Goal: Task Accomplishment & Management: Manage account settings

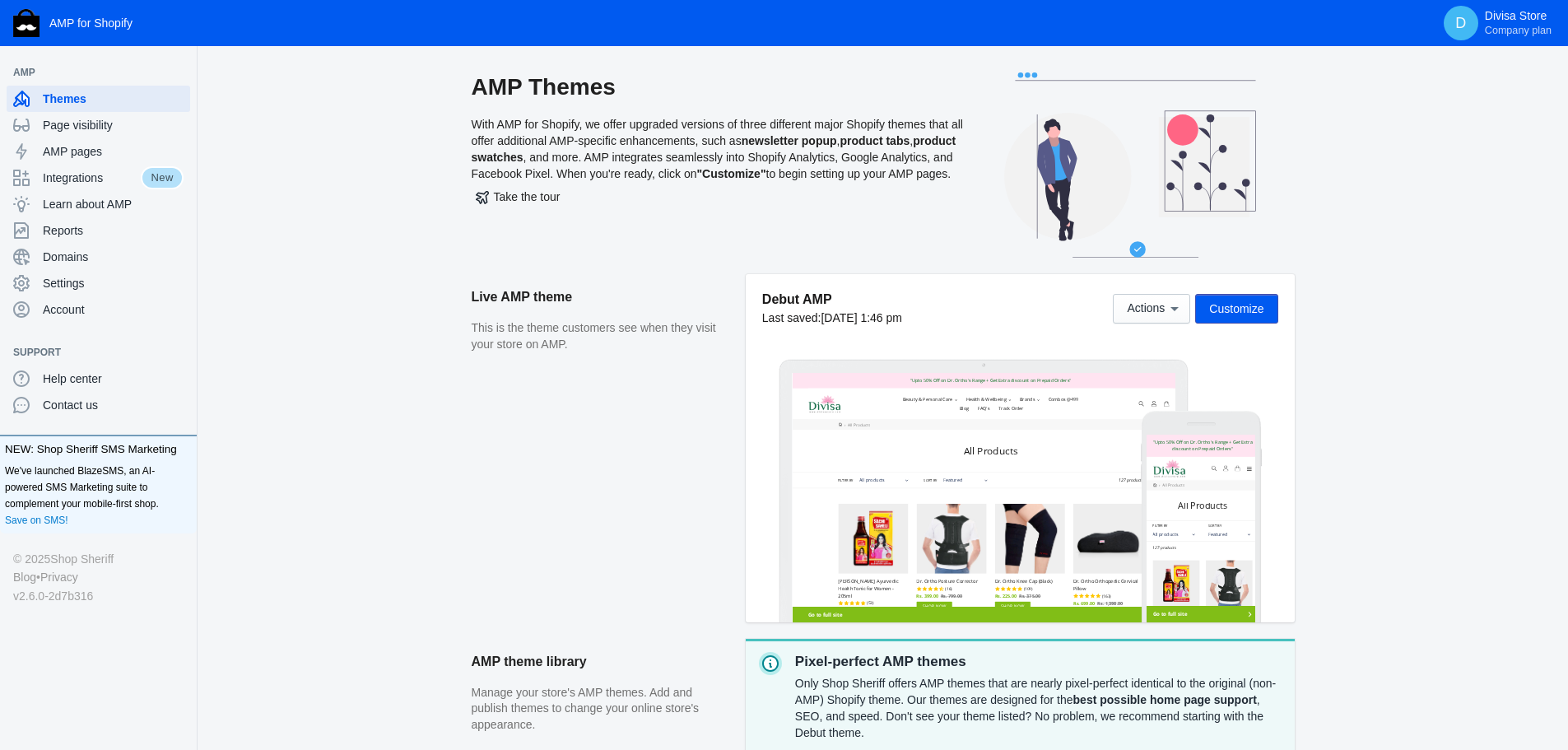
click at [1271, 316] on button "Customize" at bounding box center [1236, 308] width 82 height 30
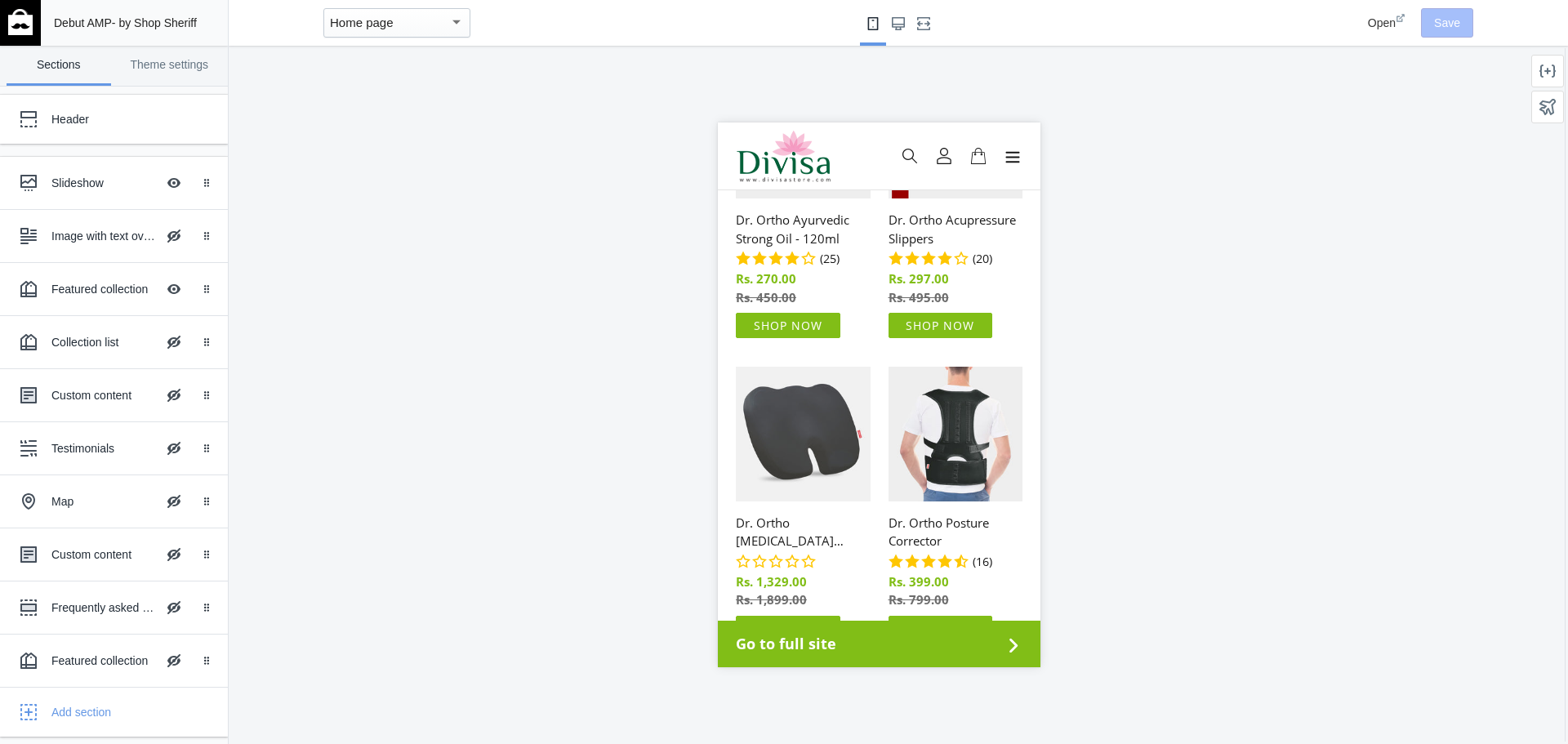
scroll to position [653, 0]
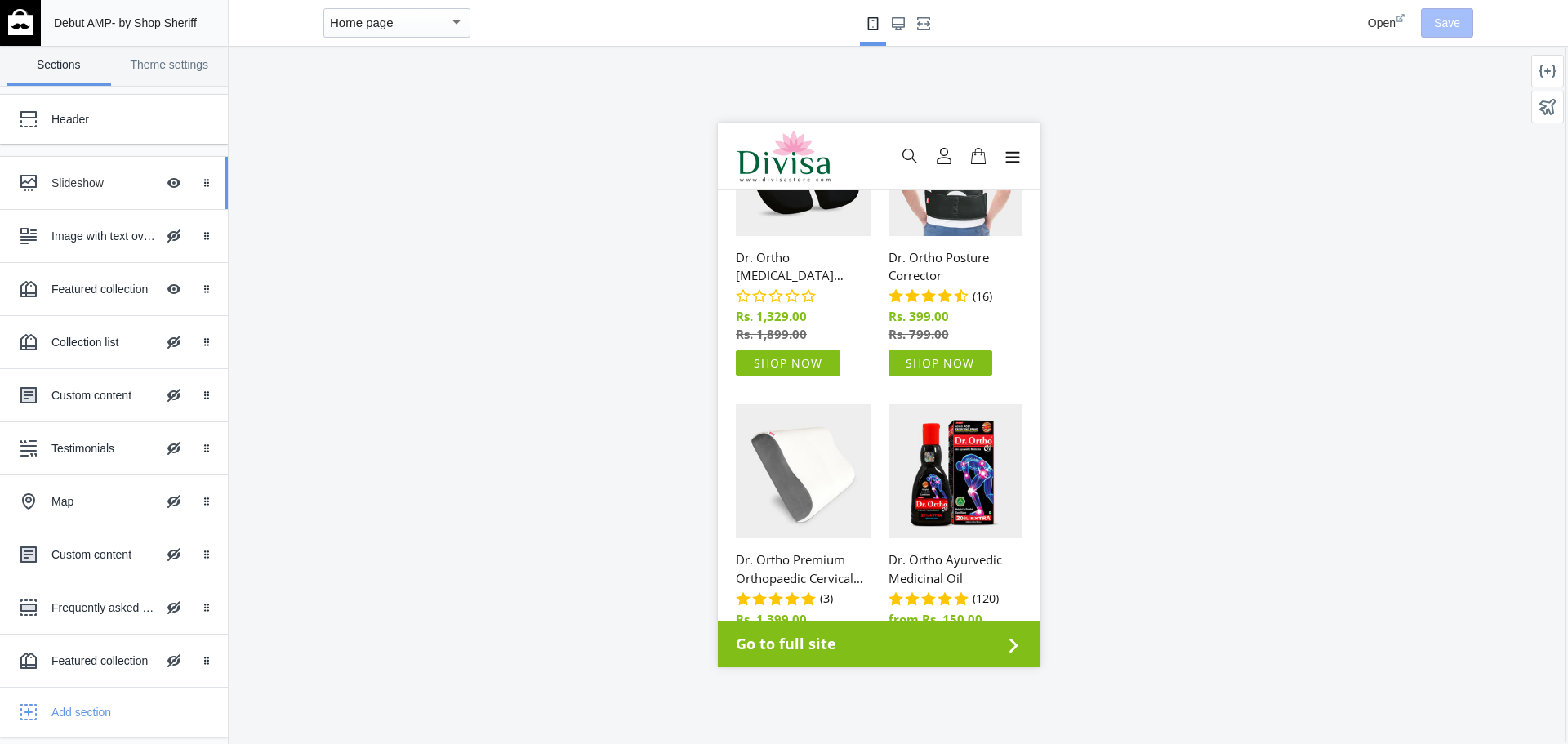
click at [107, 193] on div "Slideshow Hide Image with text overlay" at bounding box center [102, 183] width 179 height 36
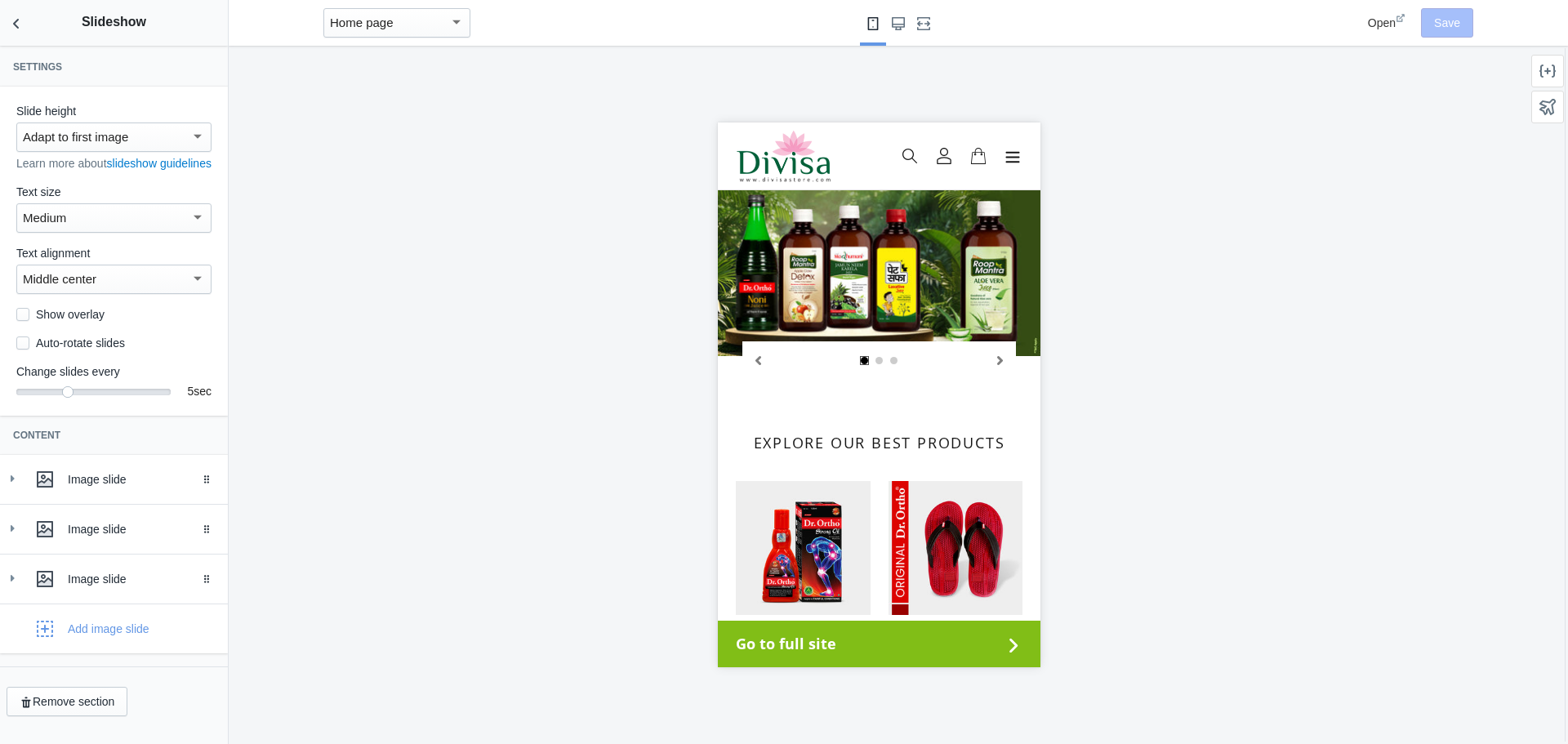
scroll to position [6, 0]
click at [13, 484] on icon at bounding box center [11, 478] width 16 height 16
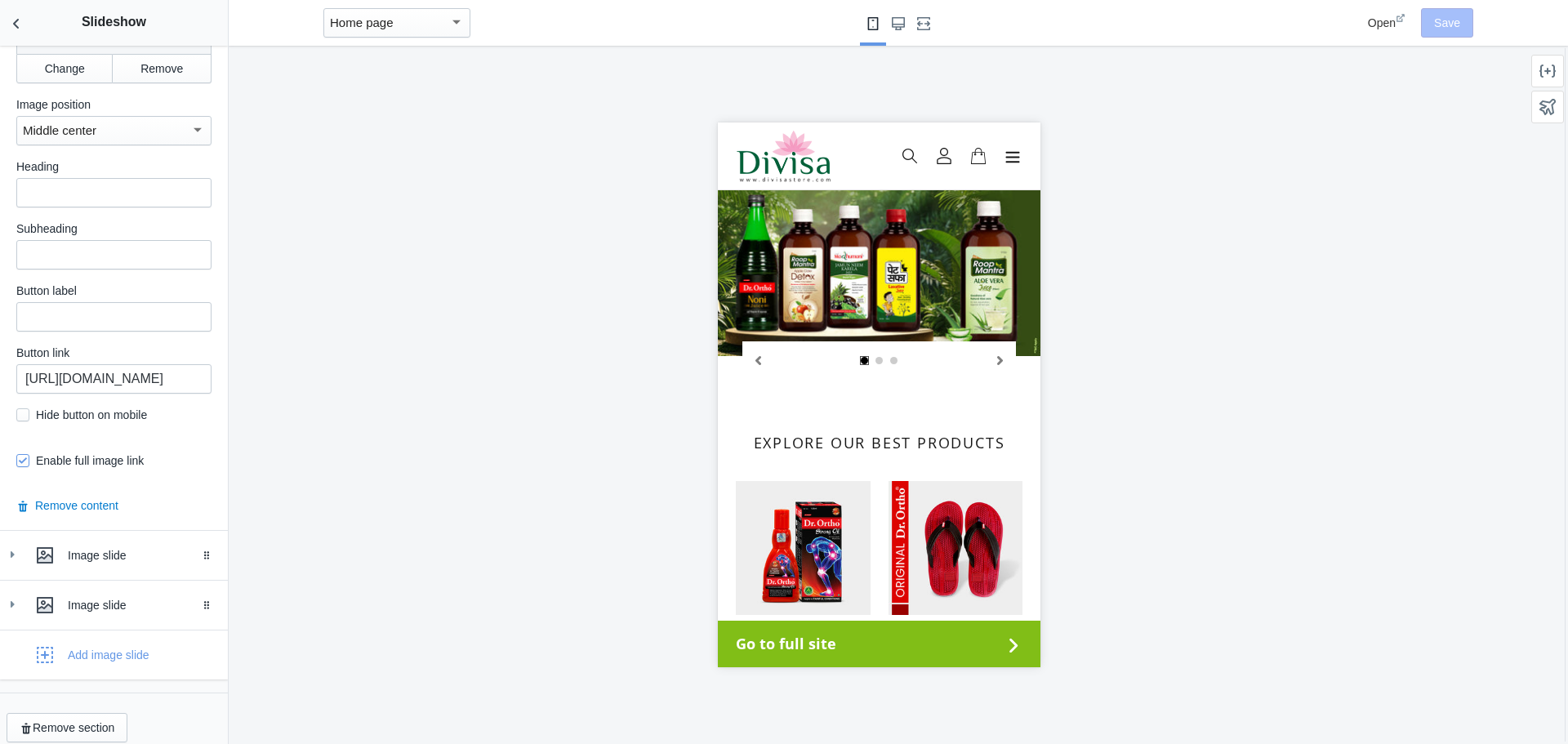
scroll to position [702, 0]
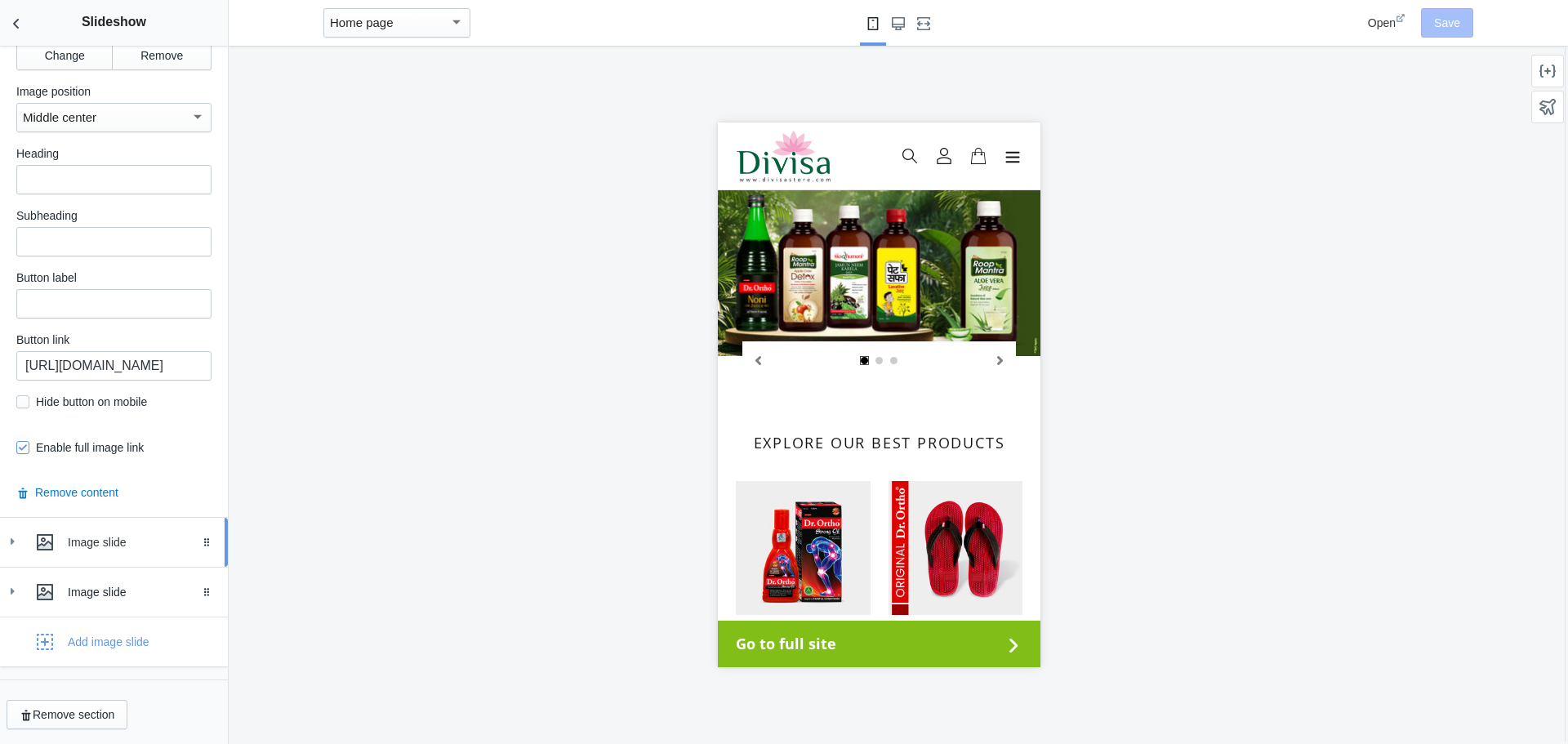
click at [9, 538] on icon at bounding box center [11, 541] width 16 height 16
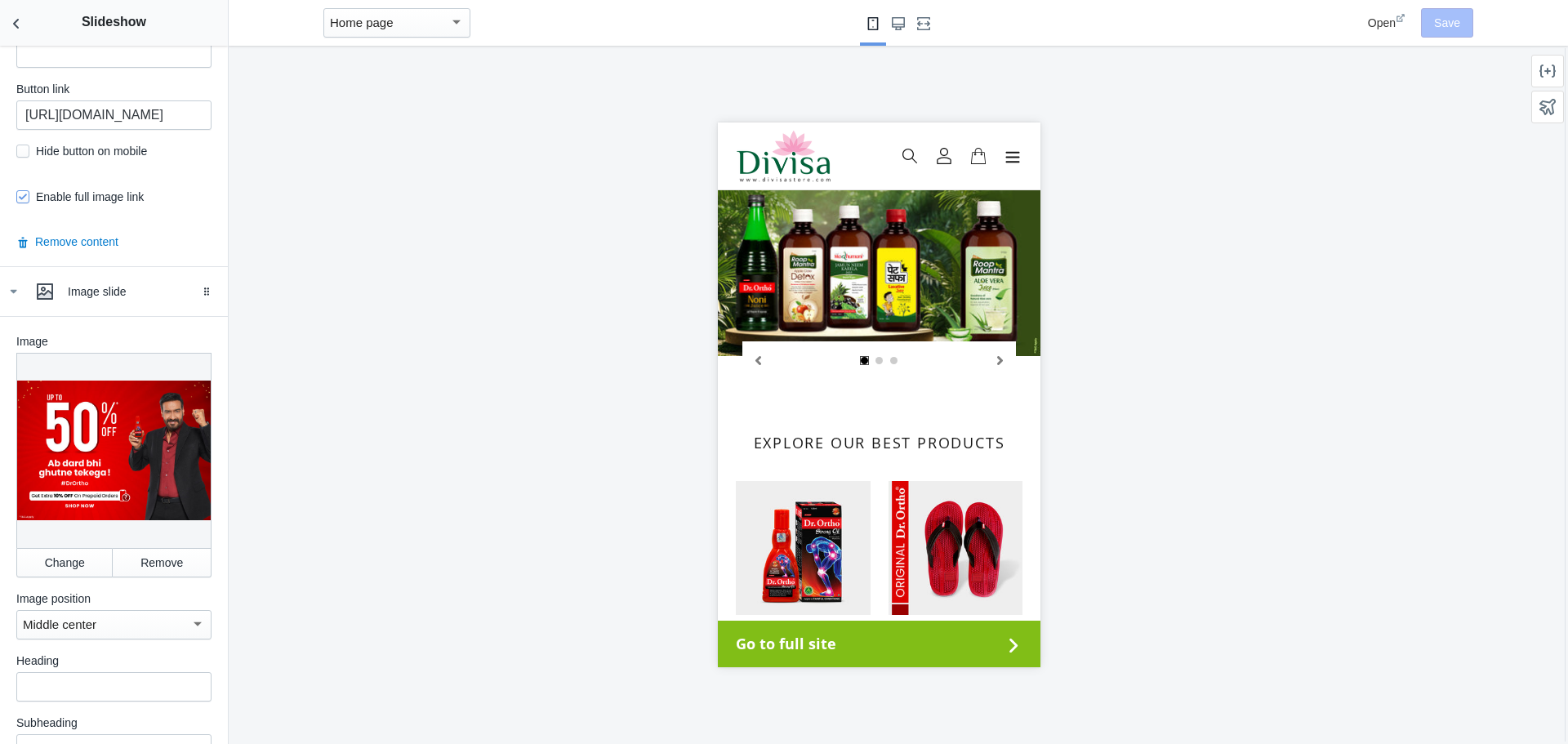
scroll to position [1109, 0]
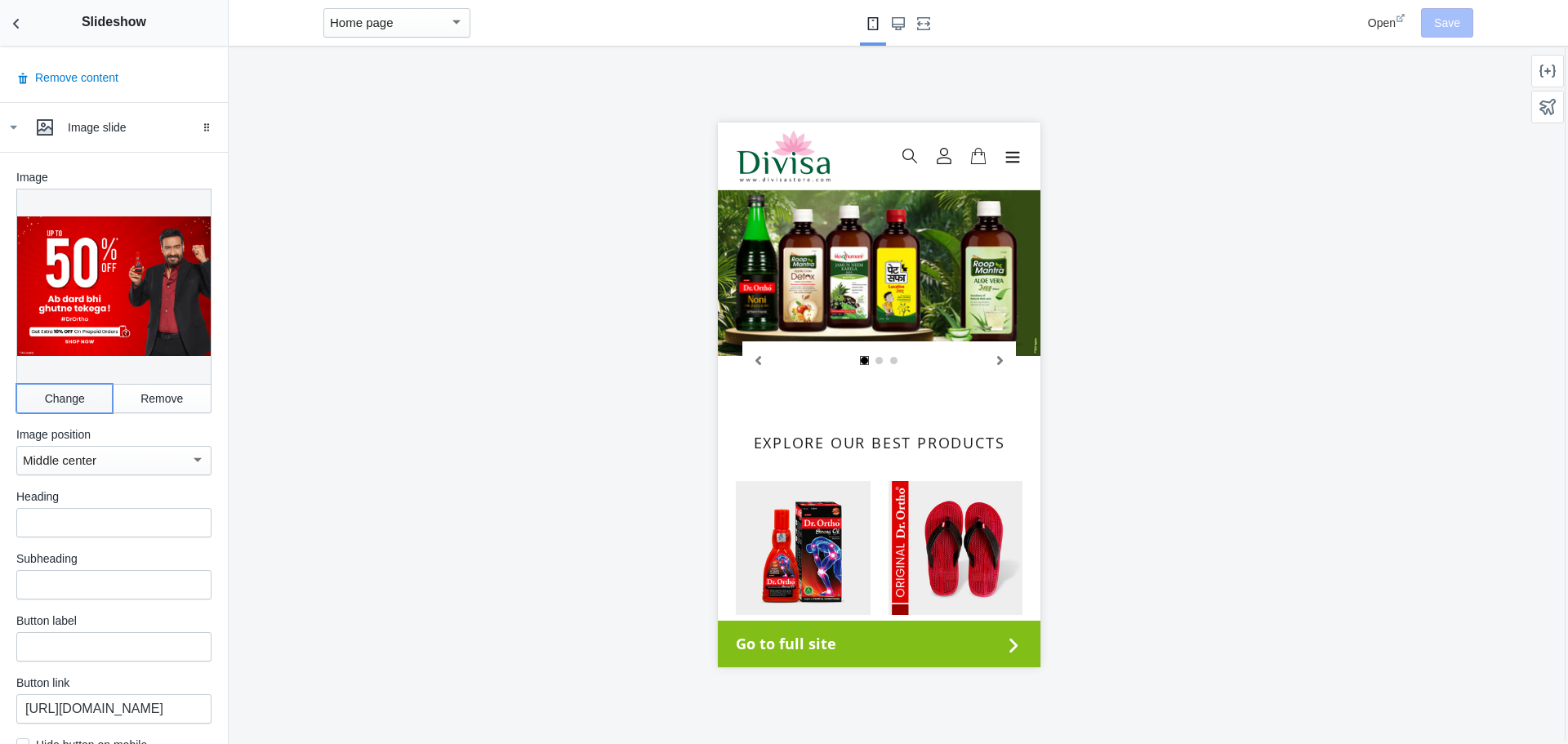
click at [78, 392] on button "Change" at bounding box center [64, 398] width 96 height 29
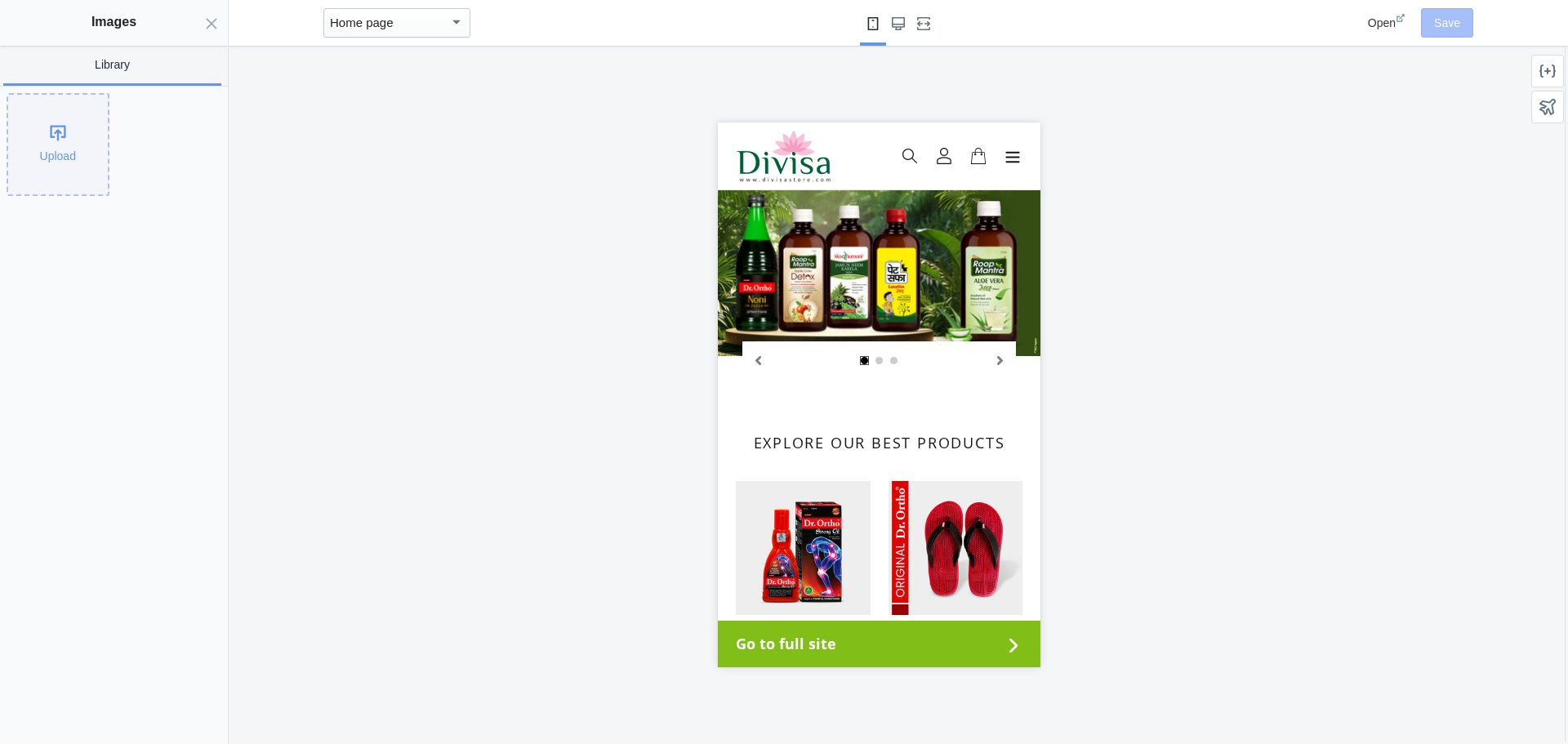
click at [51, 155] on div "Upload" at bounding box center [59, 144] width 100 height 100
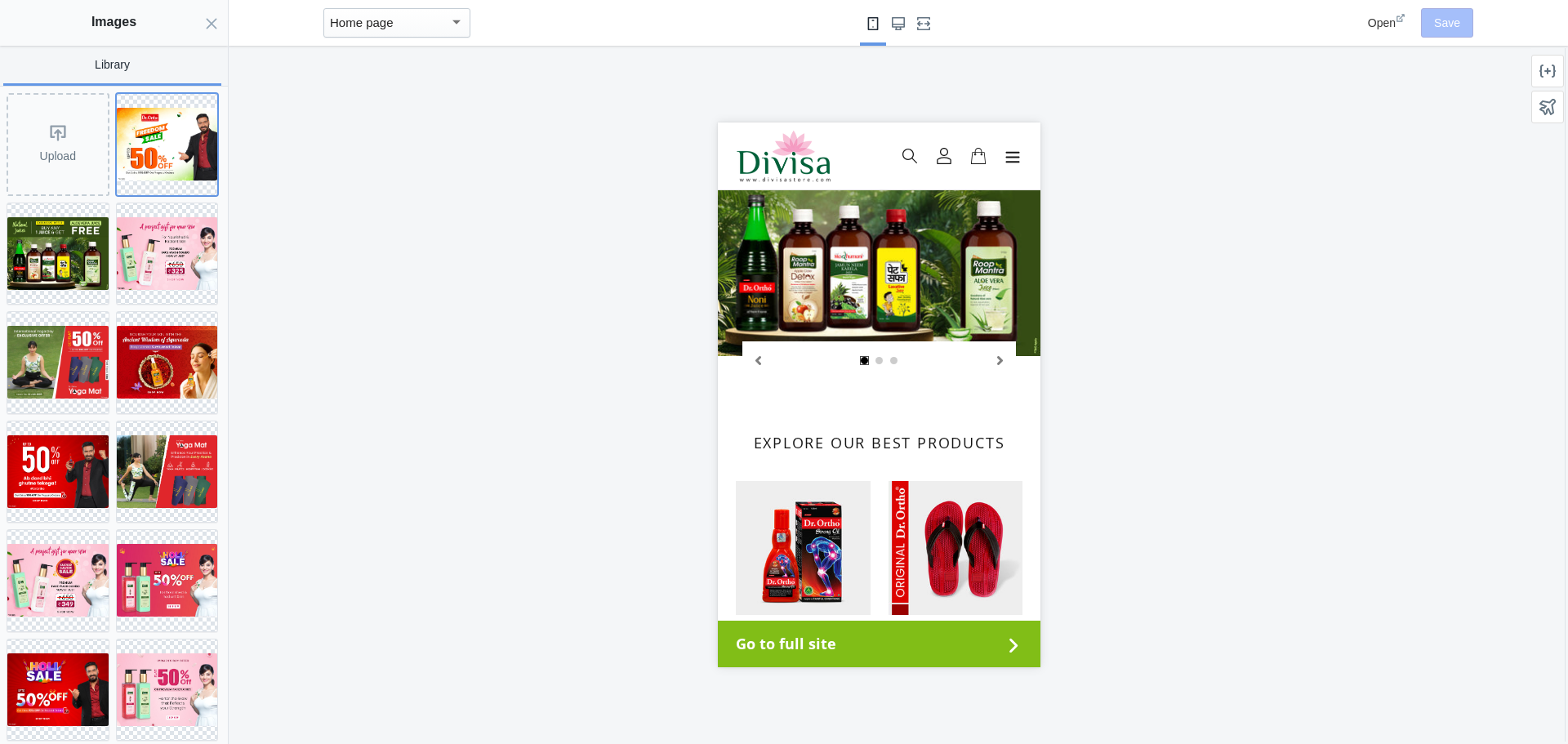
click at [169, 168] on img at bounding box center [167, 144] width 101 height 73
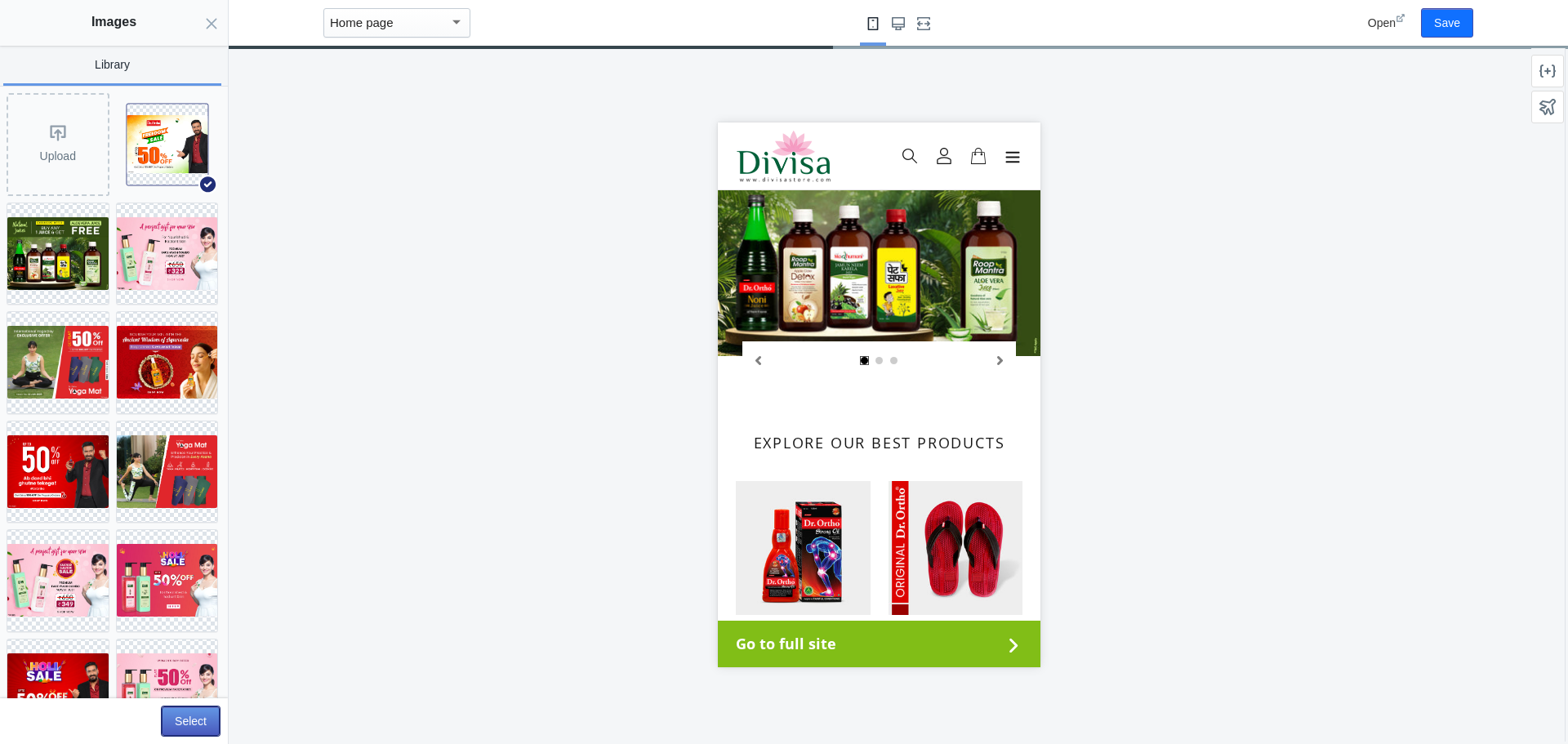
click at [177, 719] on button "Select" at bounding box center [190, 720] width 58 height 29
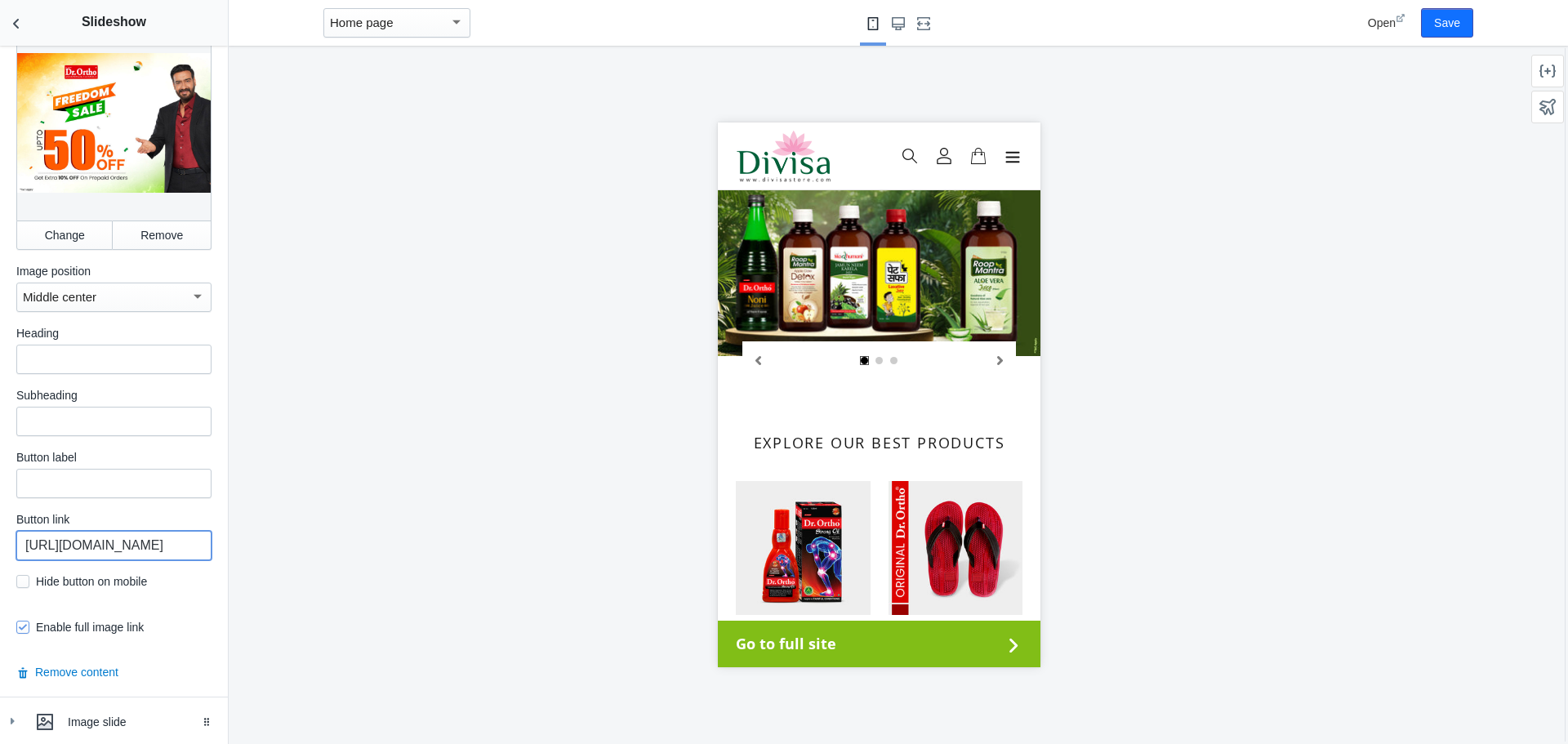
scroll to position [0, 93]
drag, startPoint x: 169, startPoint y: 539, endPoint x: 266, endPoint y: 552, distance: 97.9
click at [266, 552] on main "Debut AMP - by Shop Sheriff Save Sections Theme settings Header Slideshow Hide …" at bounding box center [784, 372] width 1568 height 744
click at [100, 543] on input "https://divisastore.com/collections/joint-pain" at bounding box center [113, 545] width 195 height 29
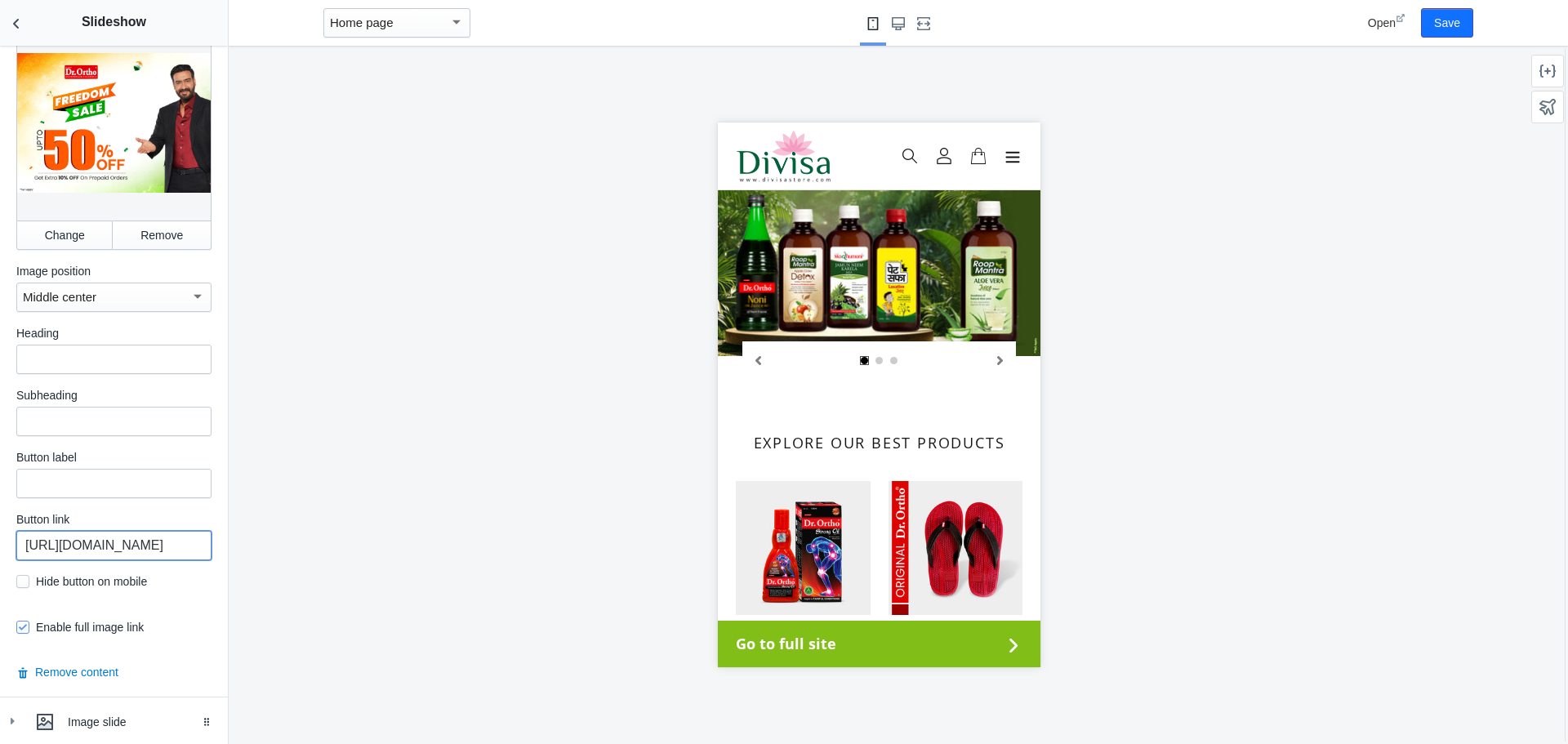
click at [100, 543] on input "https://divisastore.com/collections/joint-pain" at bounding box center [113, 545] width 195 height 29
paste input "dr-ortho"
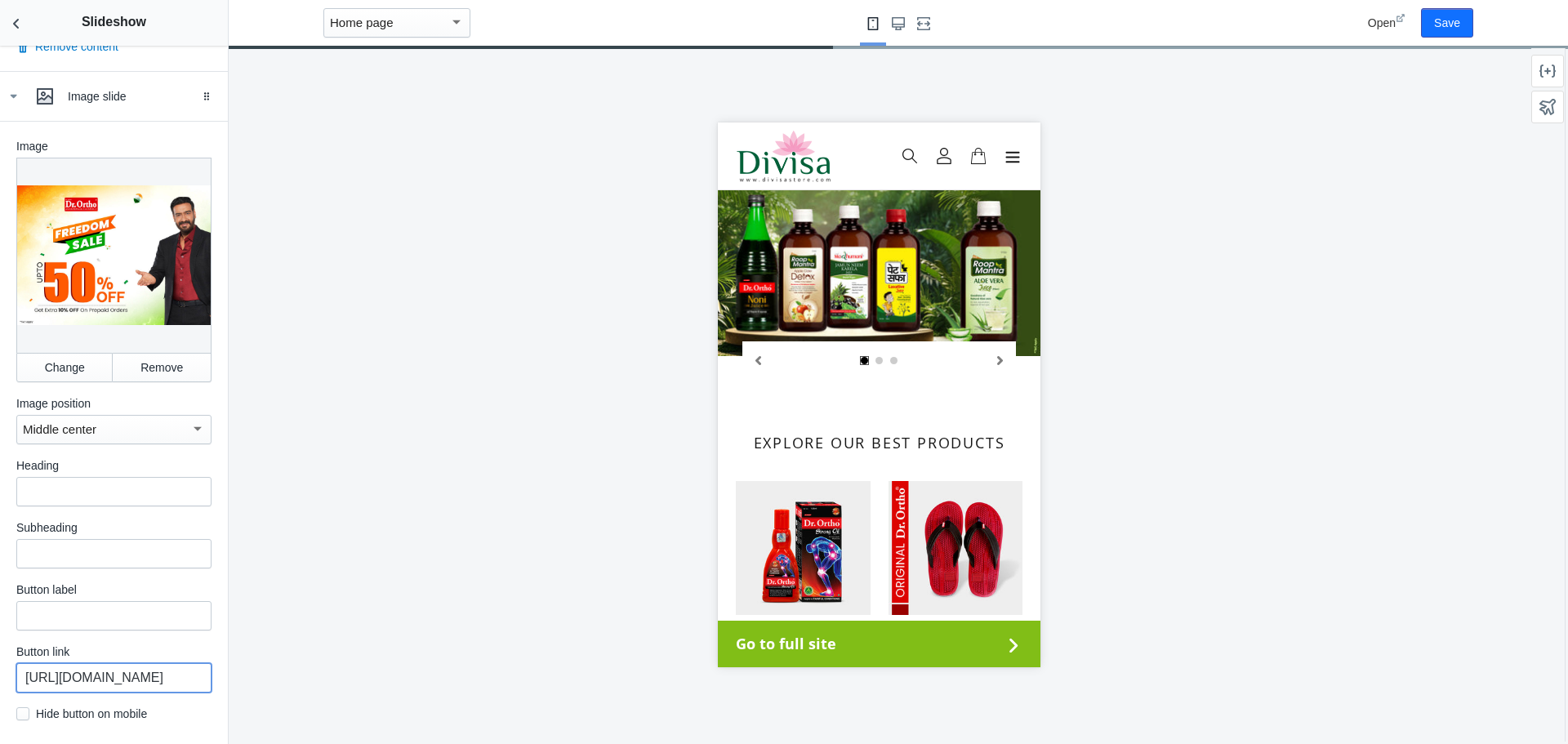
scroll to position [946, 0]
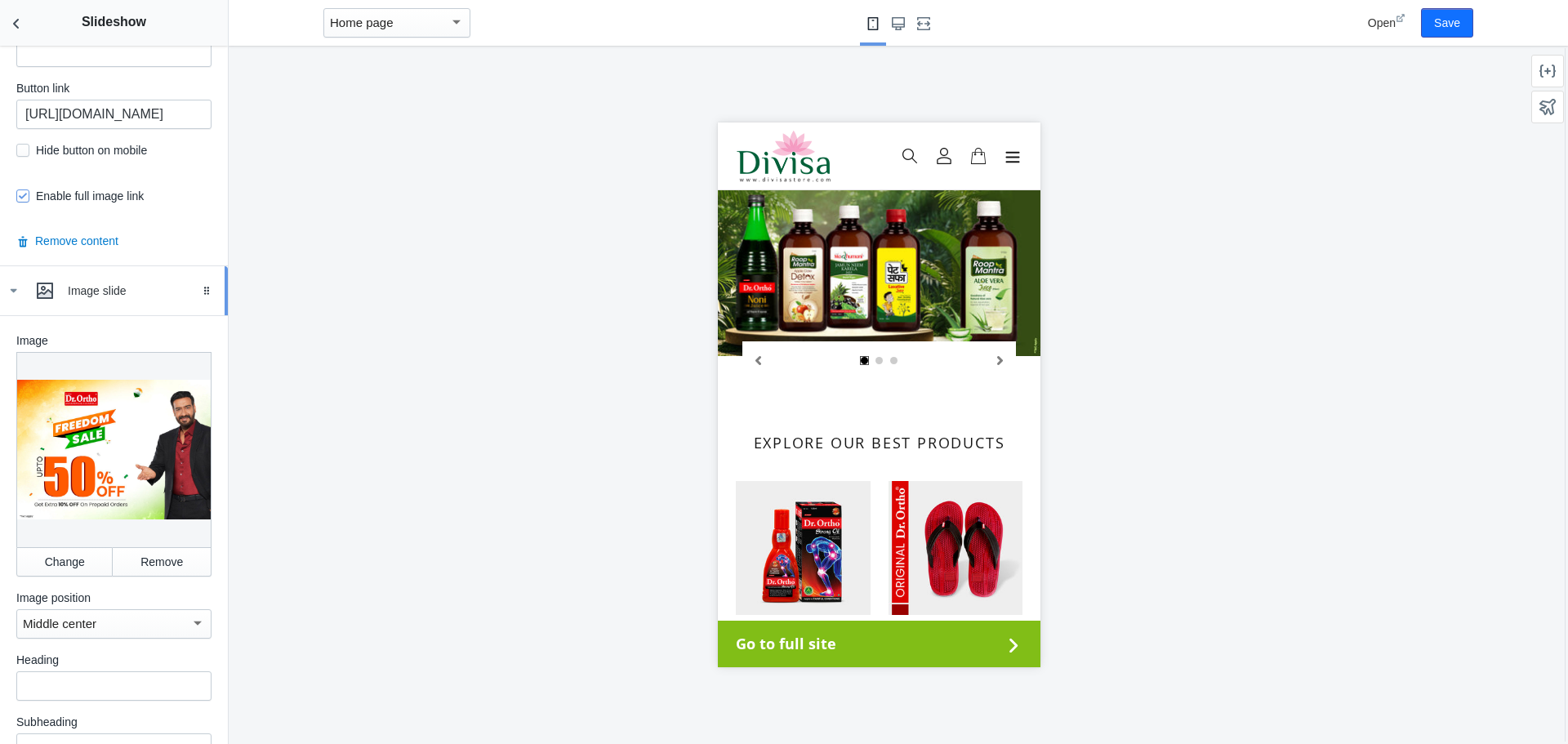
type input "https://divisastore.com/collections/dr-ortho"
click at [19, 299] on icon at bounding box center [12, 290] width 16 height 16
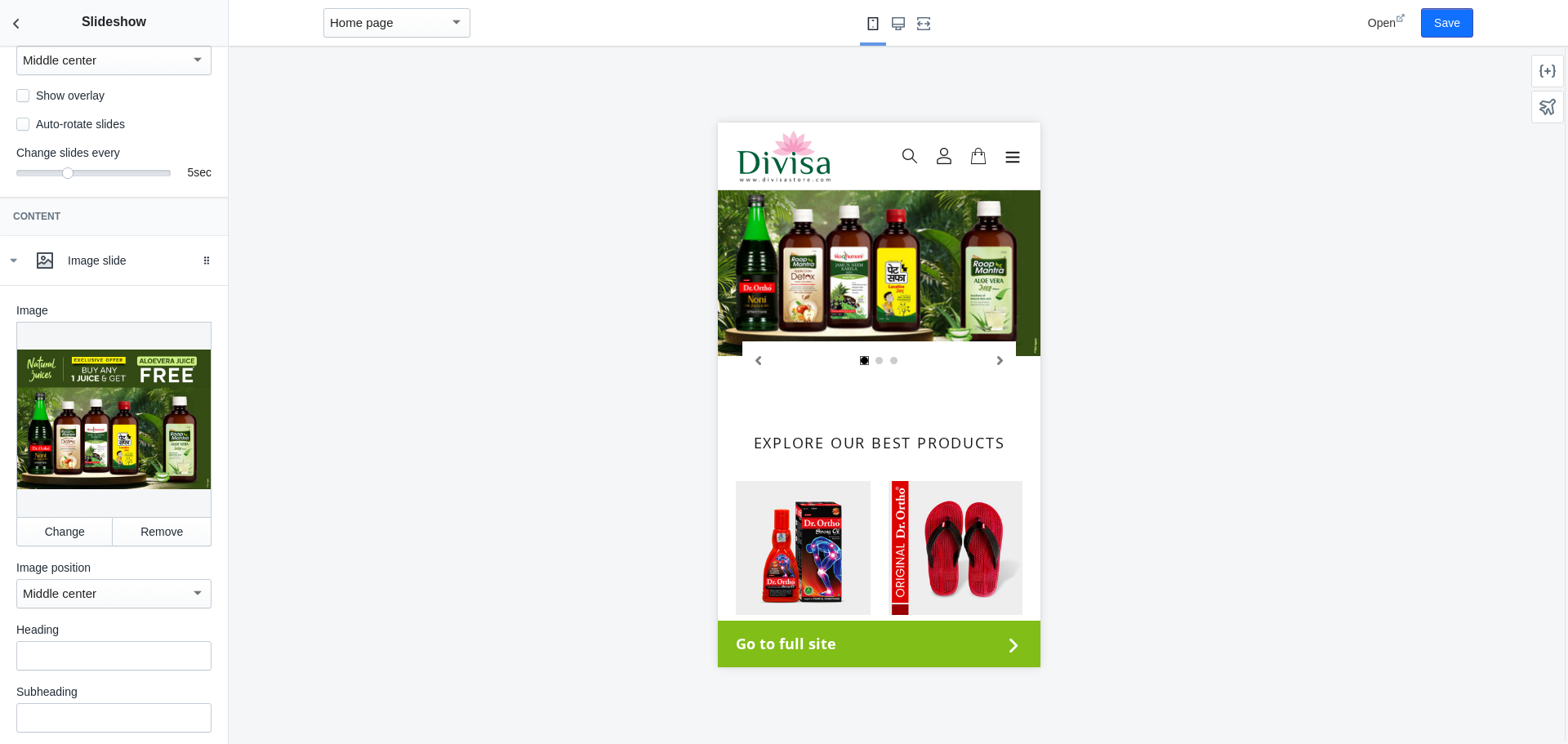
scroll to position [211, 0]
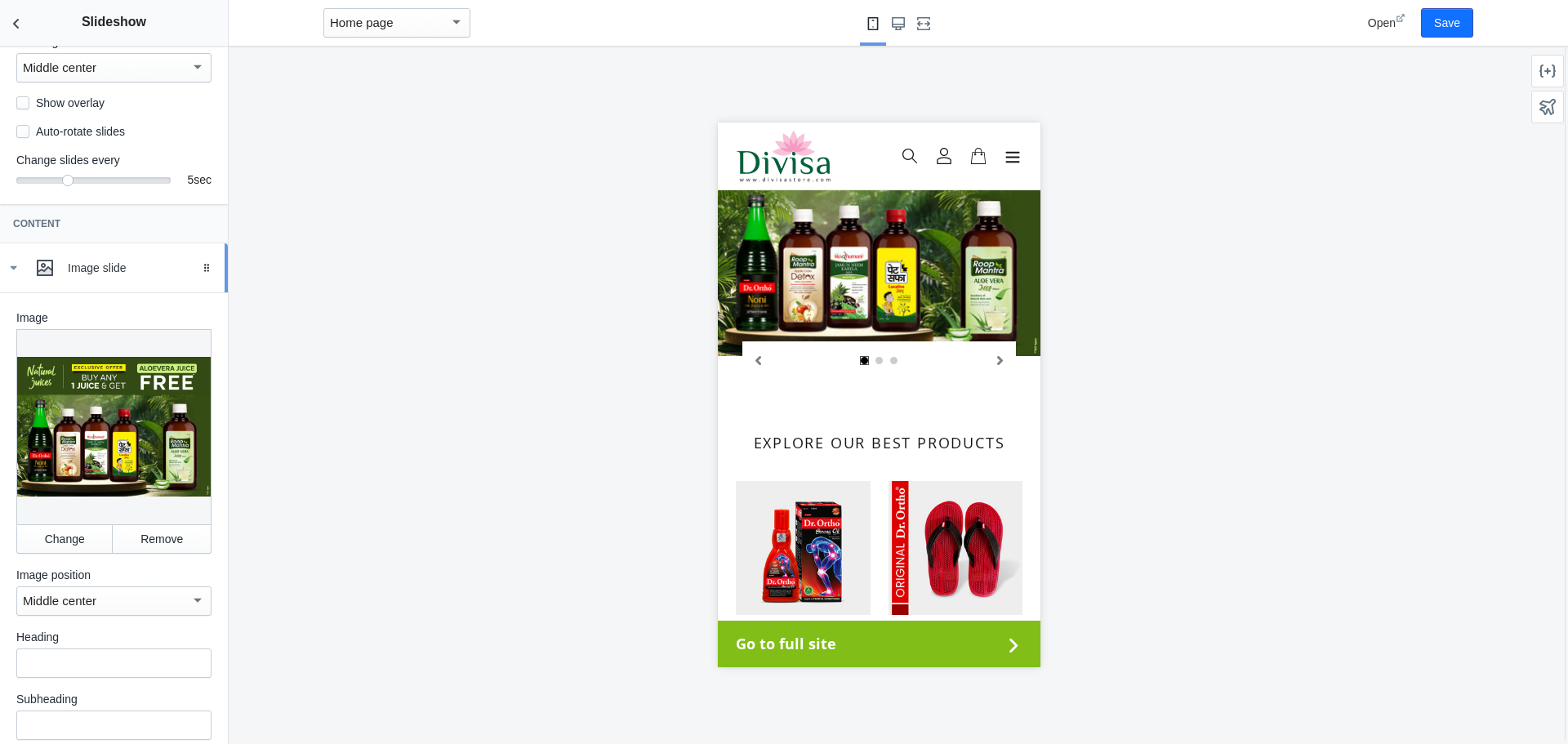
click at [15, 276] on icon at bounding box center [12, 267] width 16 height 16
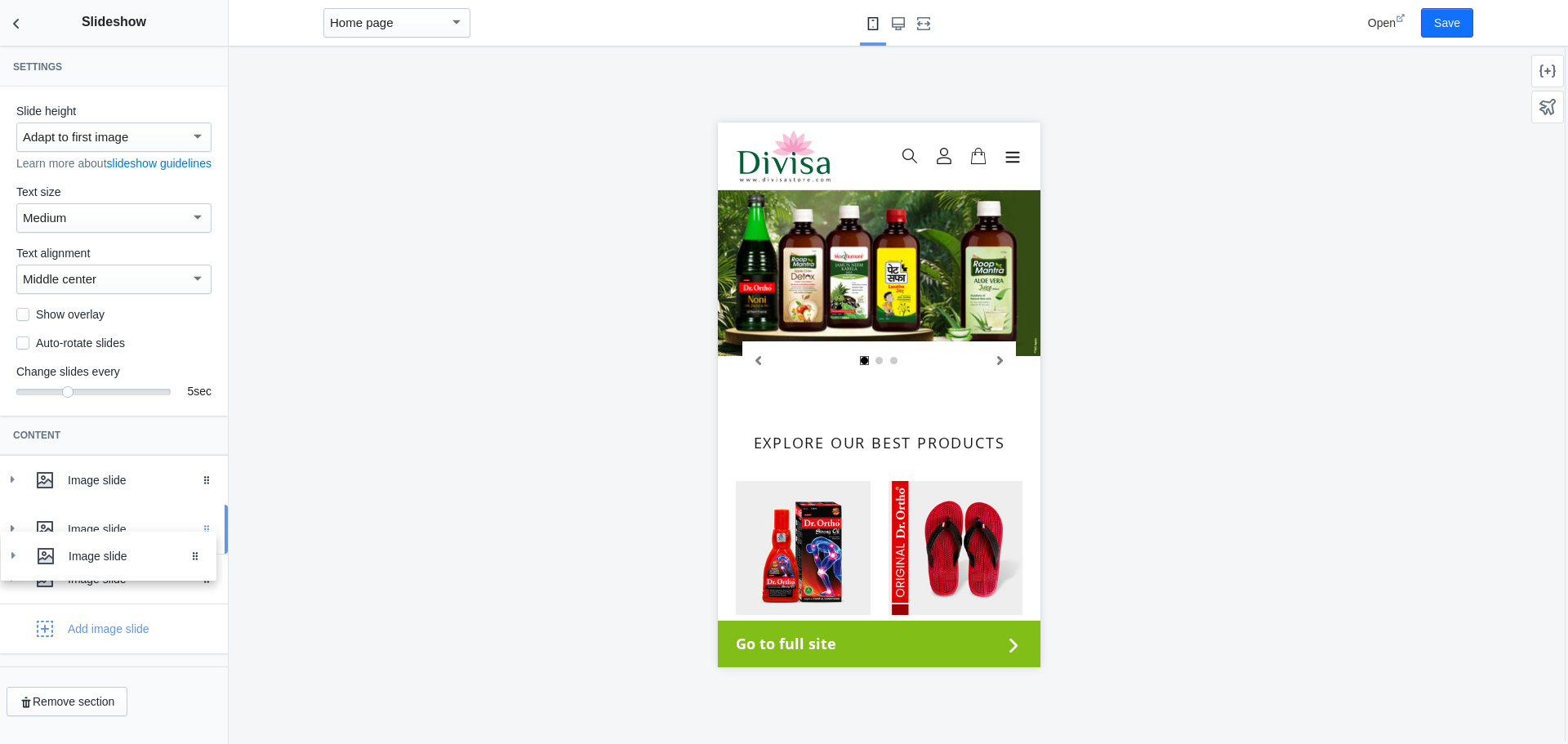
drag, startPoint x: 197, startPoint y: 492, endPoint x: 198, endPoint y: 555, distance: 63.0
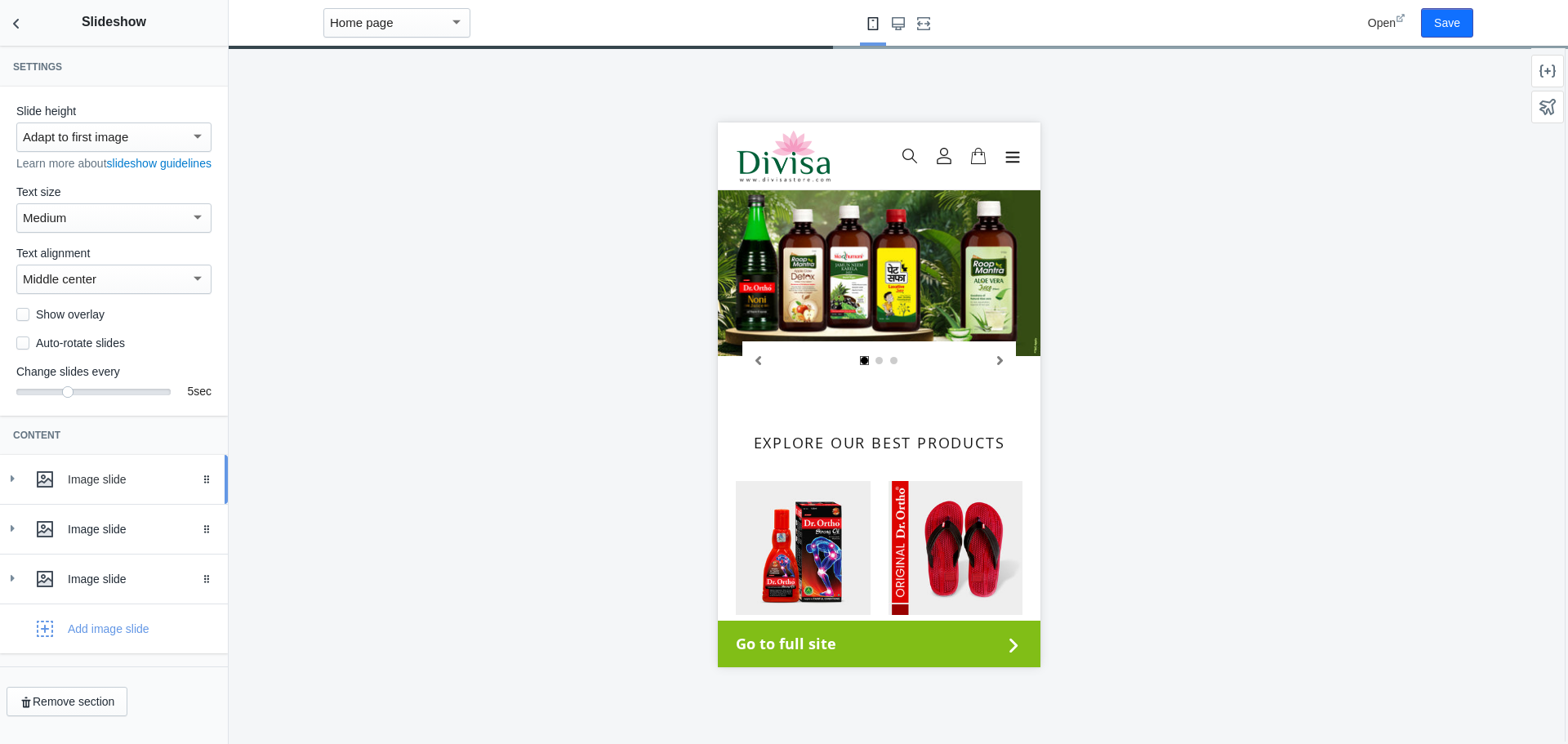
click at [151, 487] on div "Image slide" at bounding box center [142, 479] width 148 height 16
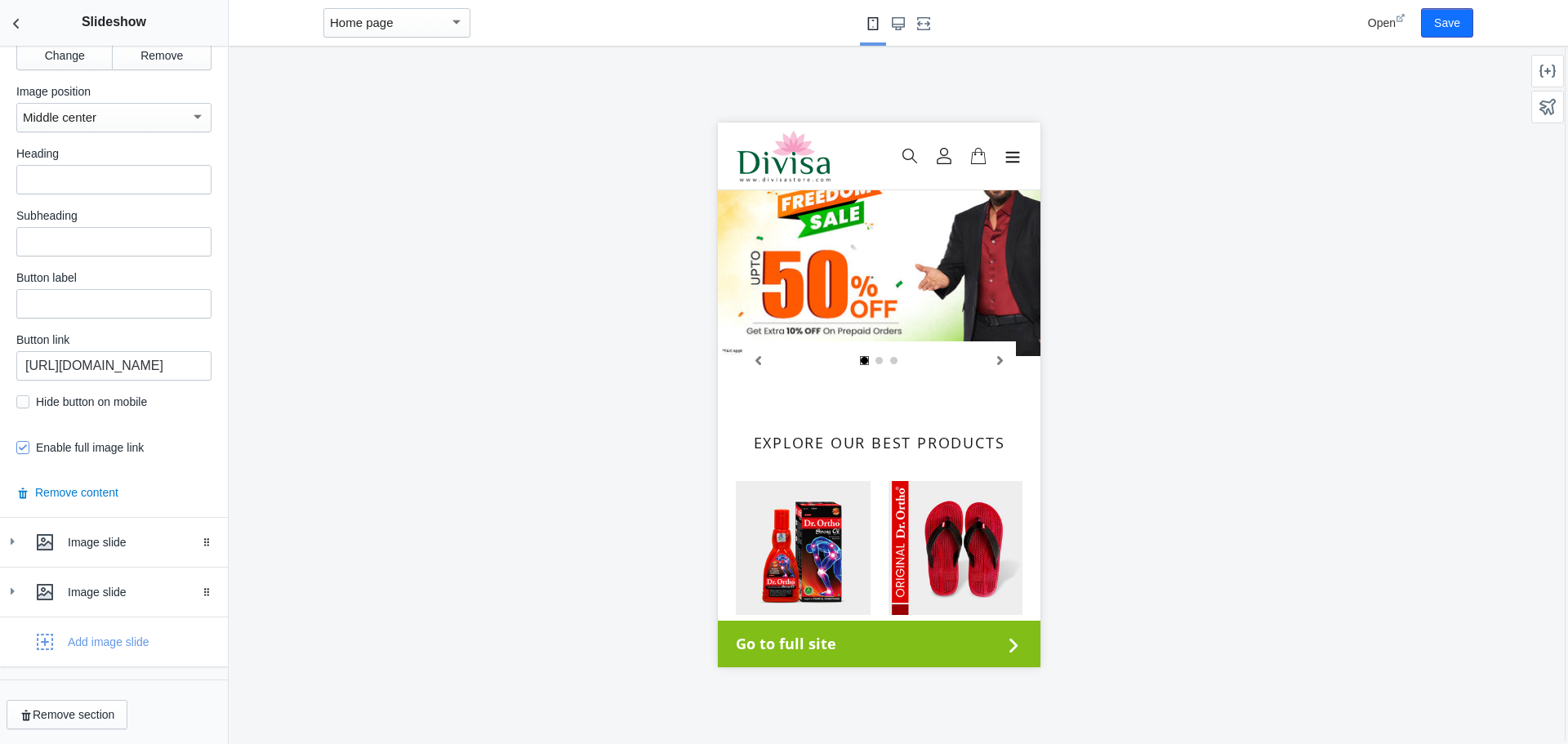
scroll to position [702, 0]
click at [1447, 20] on button "Save" at bounding box center [1446, 23] width 52 height 29
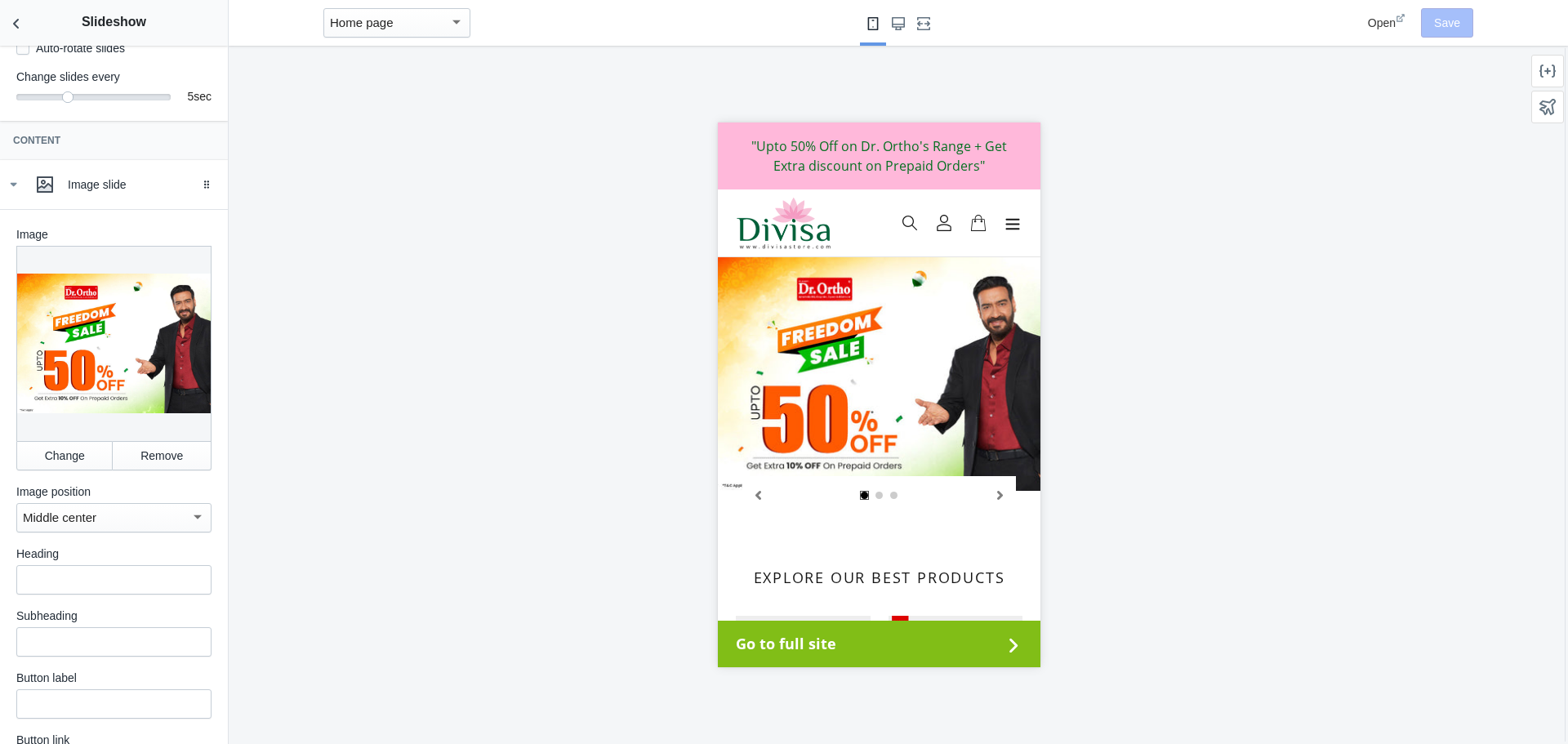
scroll to position [294, 0]
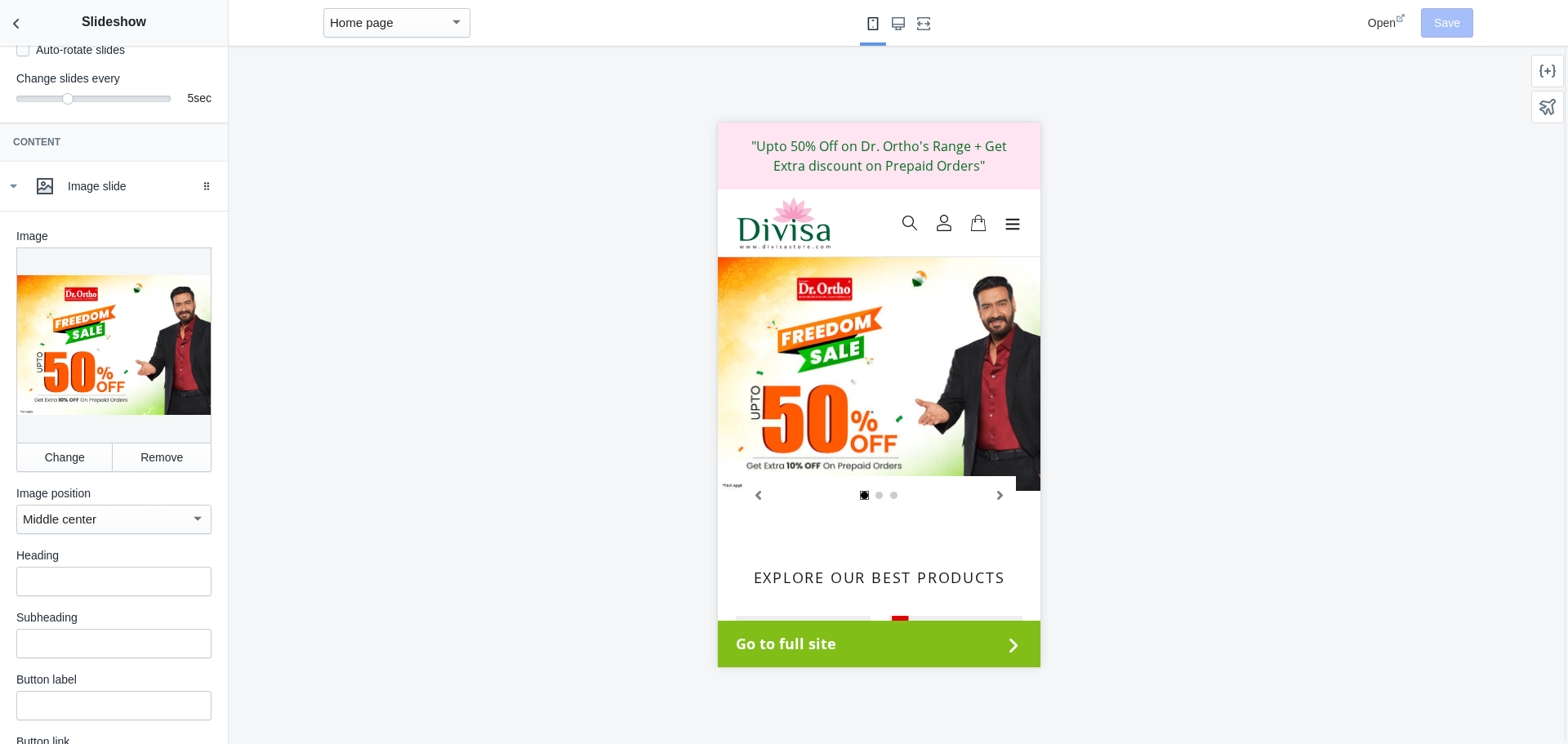
click at [1388, 25] on span "Open" at bounding box center [1381, 23] width 27 height 13
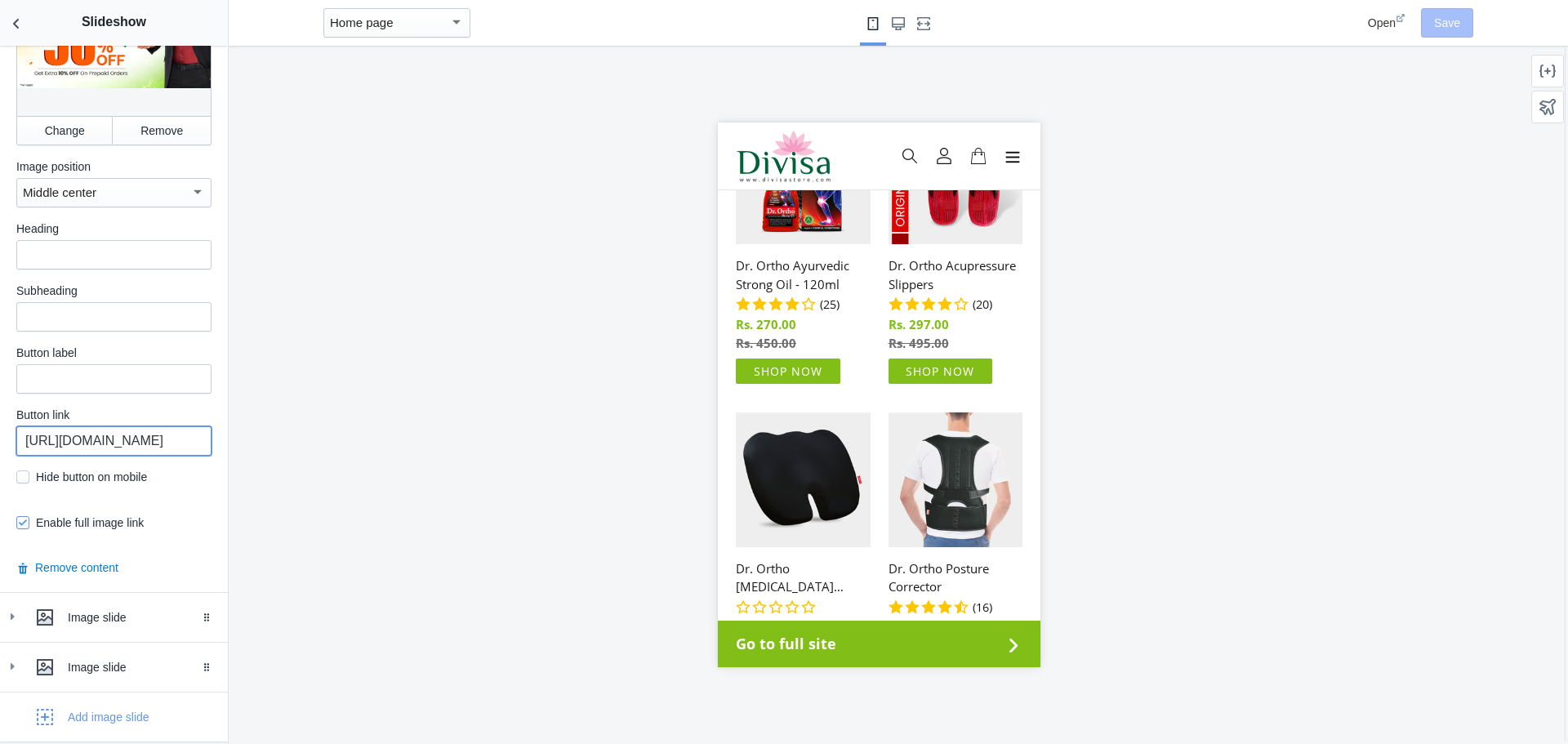
scroll to position [0, 88]
drag, startPoint x: 118, startPoint y: 452, endPoint x: 431, endPoint y: 482, distance: 314.4
click at [422, 482] on main "Debut AMP - by Shop Sheriff Save Sections Theme settings Header Slideshow Hide …" at bounding box center [784, 372] width 1568 height 744
